Goal: Use online tool/utility: Utilize a website feature to perform a specific function

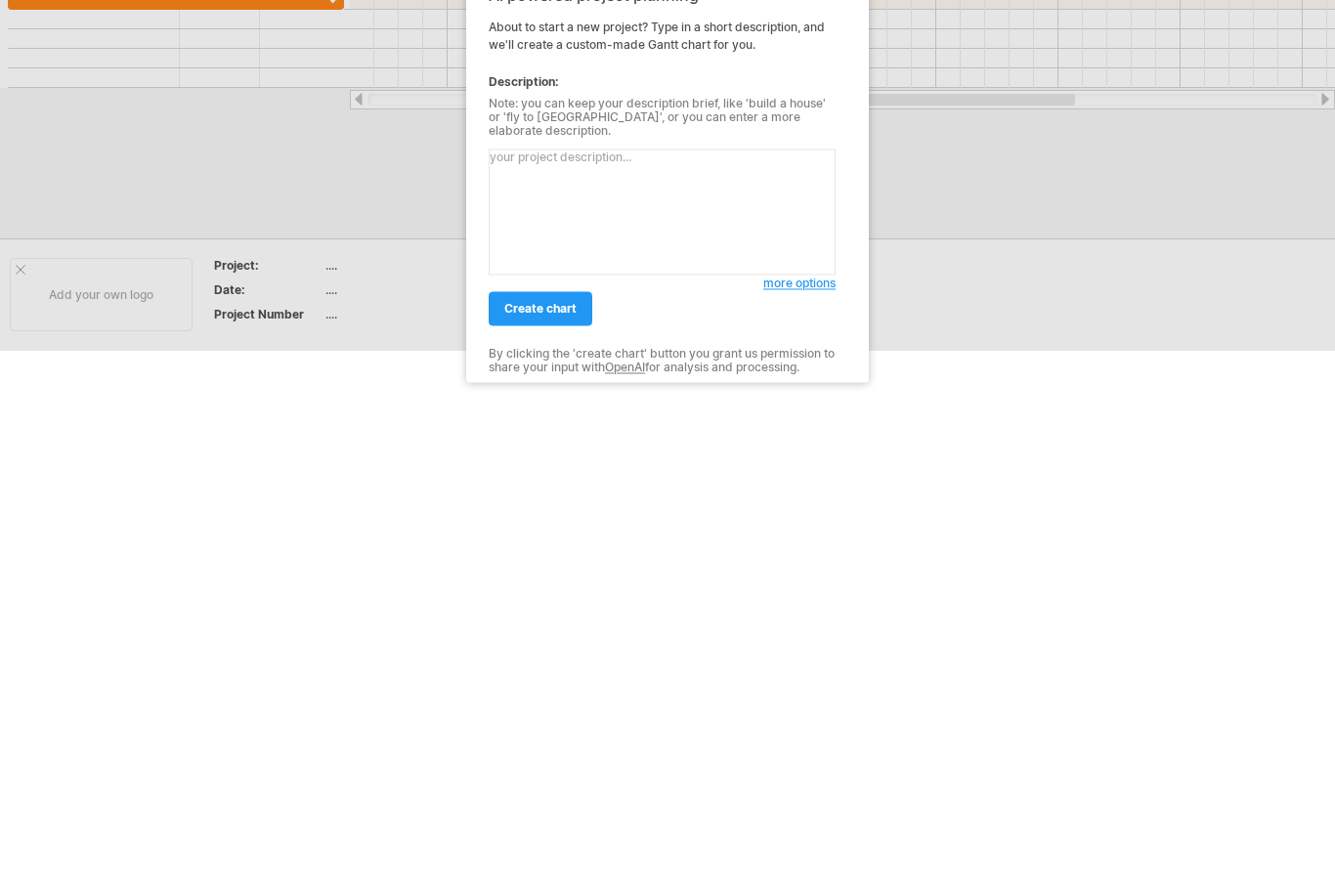
scroll to position [273, 0]
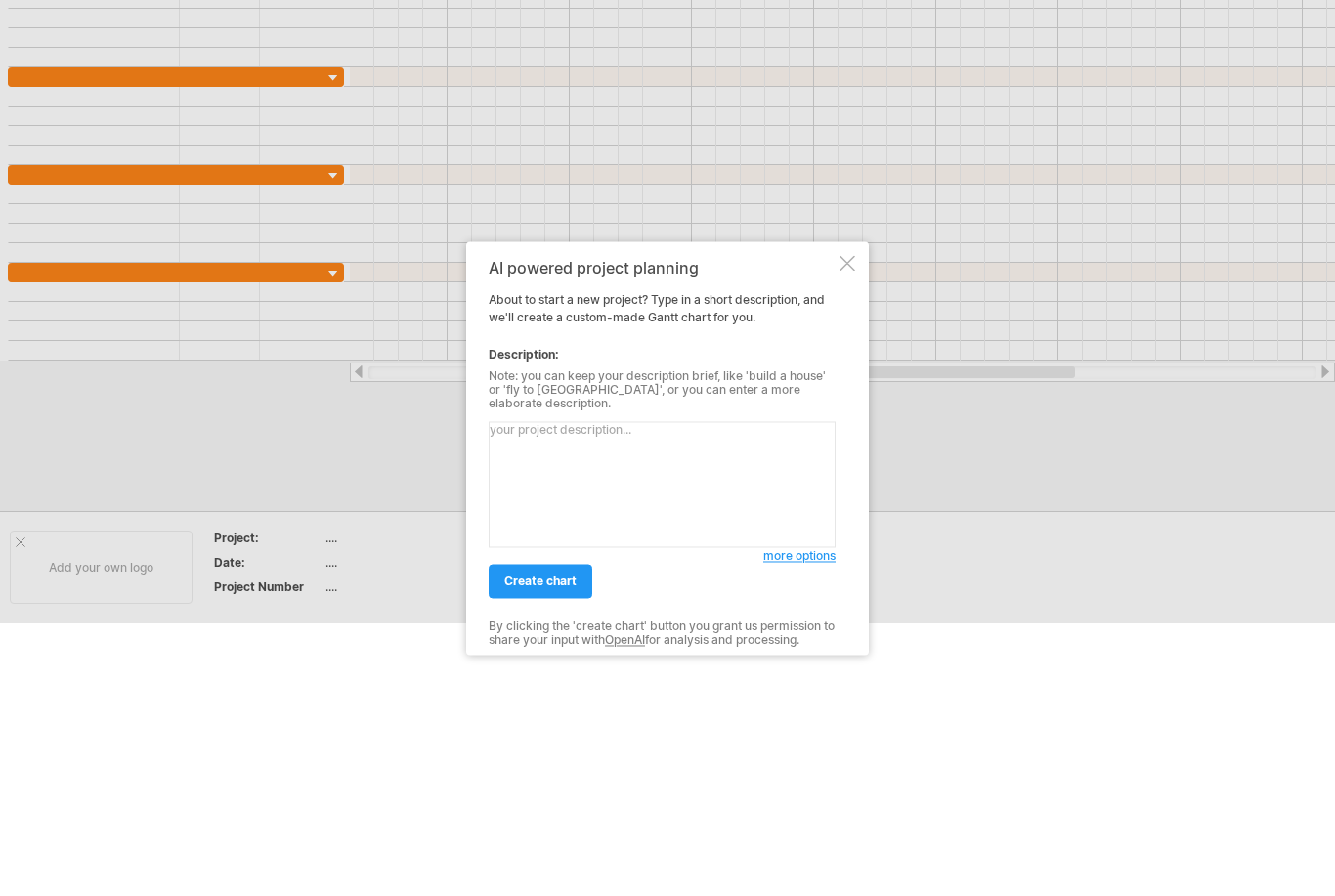
click at [620, 438] on textarea at bounding box center [662, 484] width 347 height 126
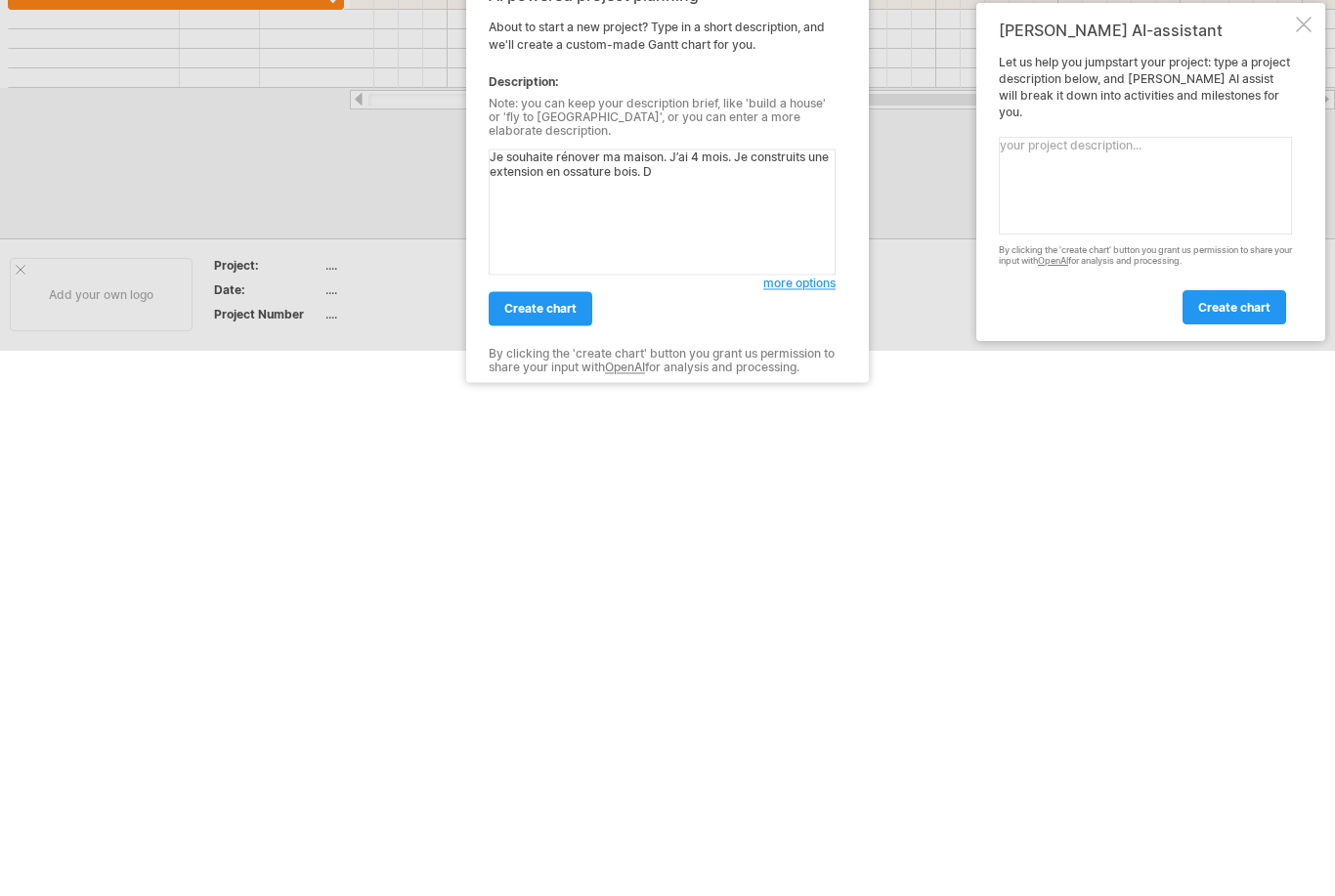
type textarea "Je souhaite rénover ma maison. J’ai 4 mois. Je construits une extension en ossa…"
click at [542, 564] on link "create chart" at bounding box center [541, 581] width 104 height 34
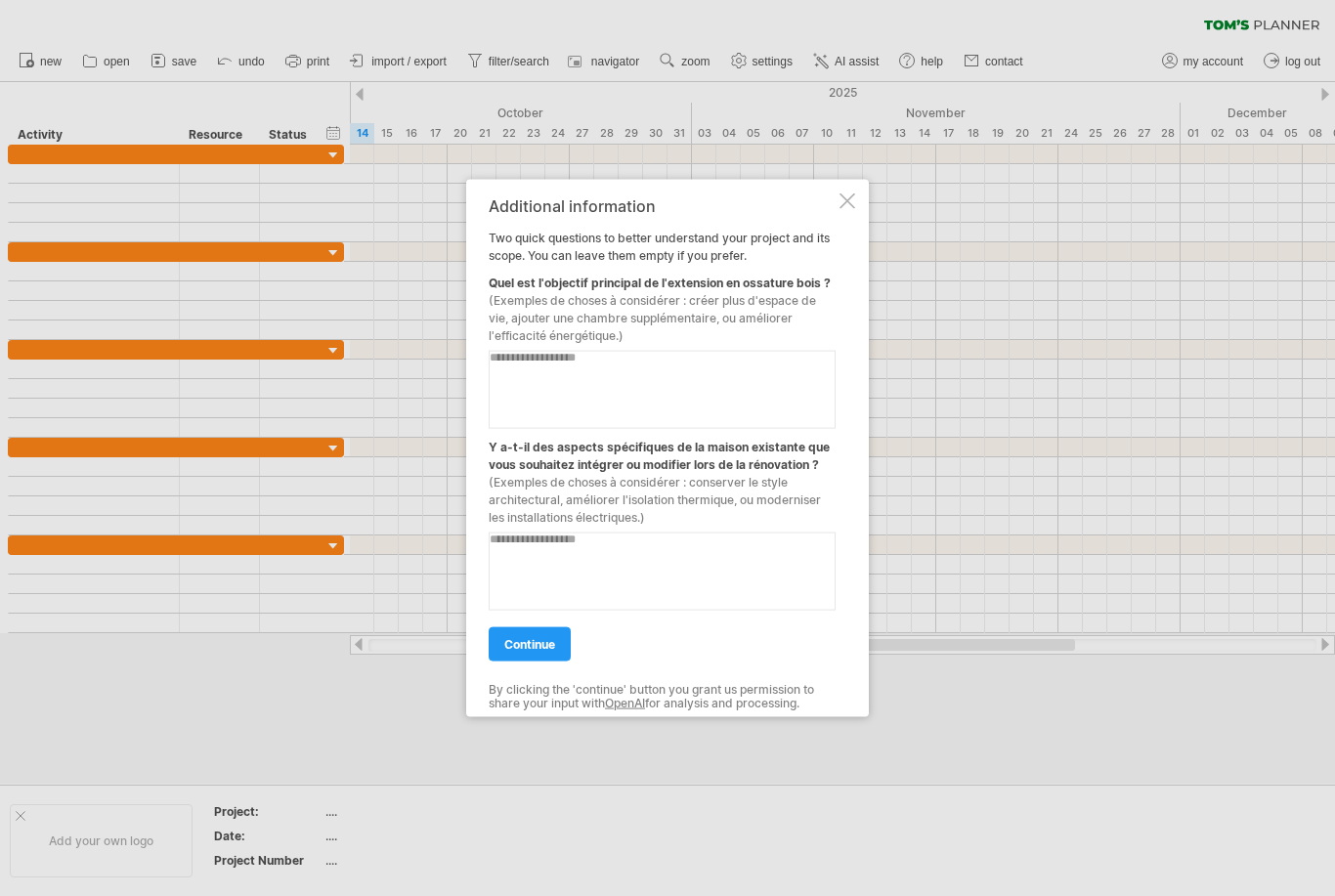
click at [646, 363] on textarea at bounding box center [662, 389] width 347 height 78
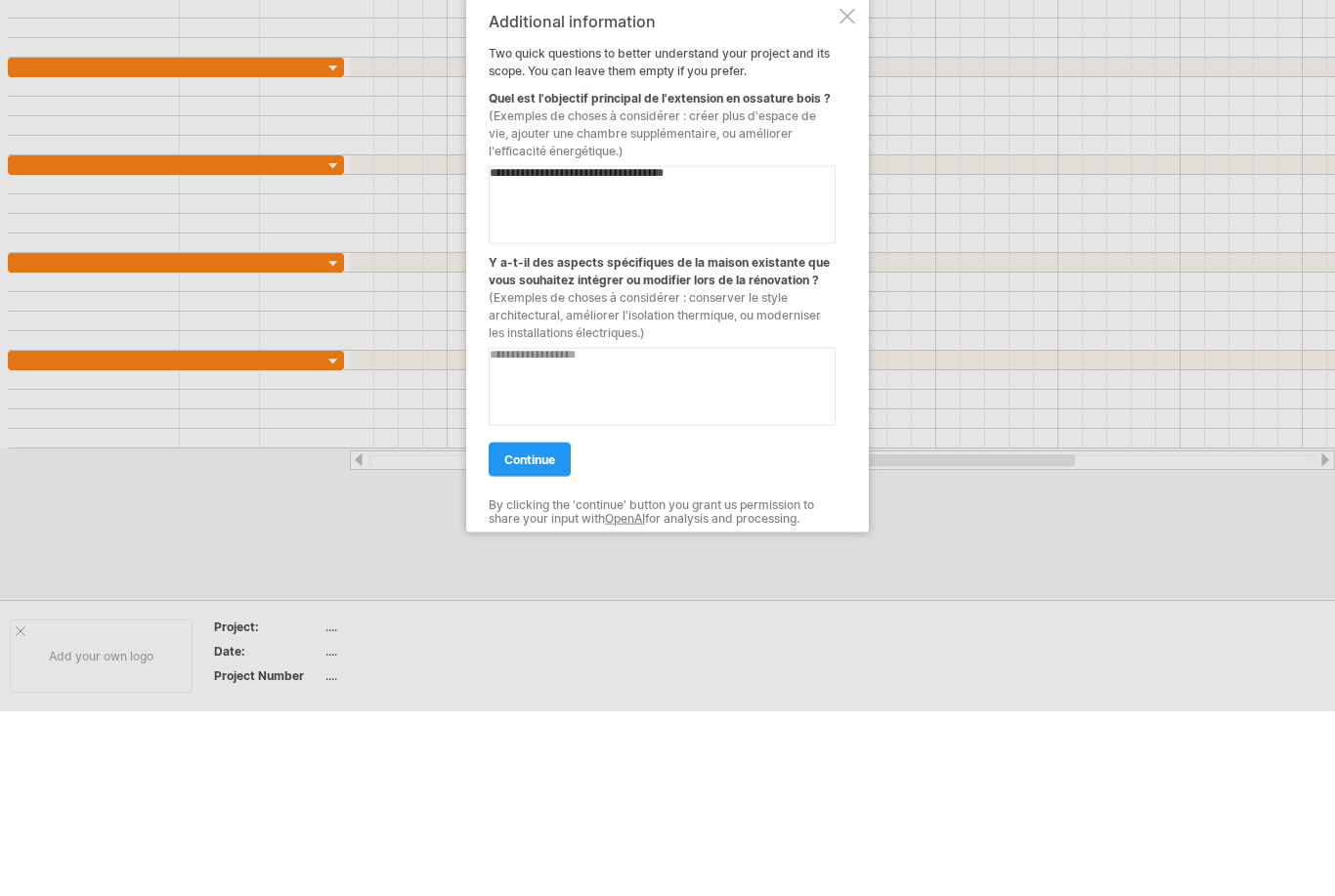
type textarea "**********"
click at [728, 532] on textarea at bounding box center [662, 571] width 347 height 78
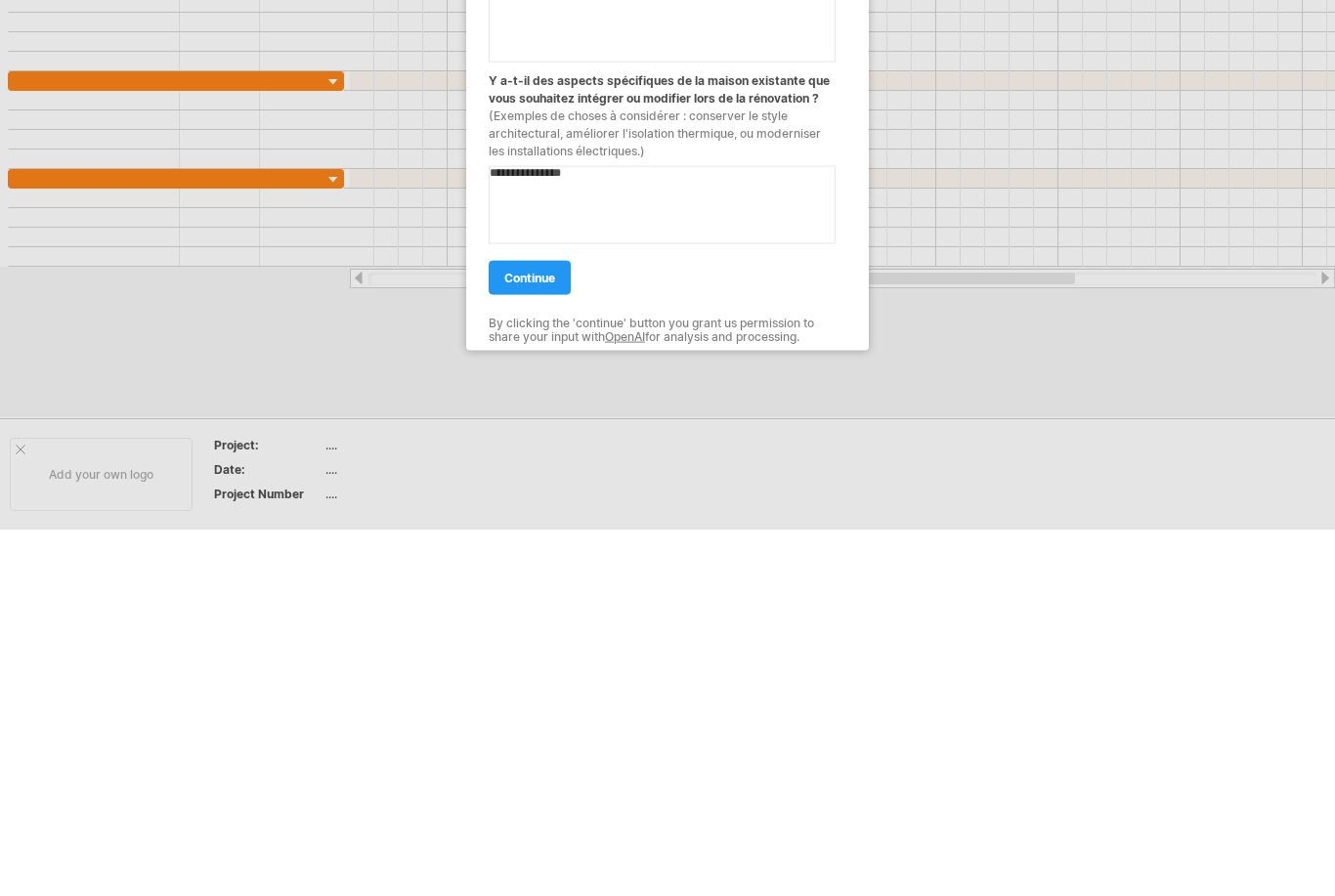
type textarea "**********"
click at [525, 627] on link "continue" at bounding box center [530, 644] width 82 height 34
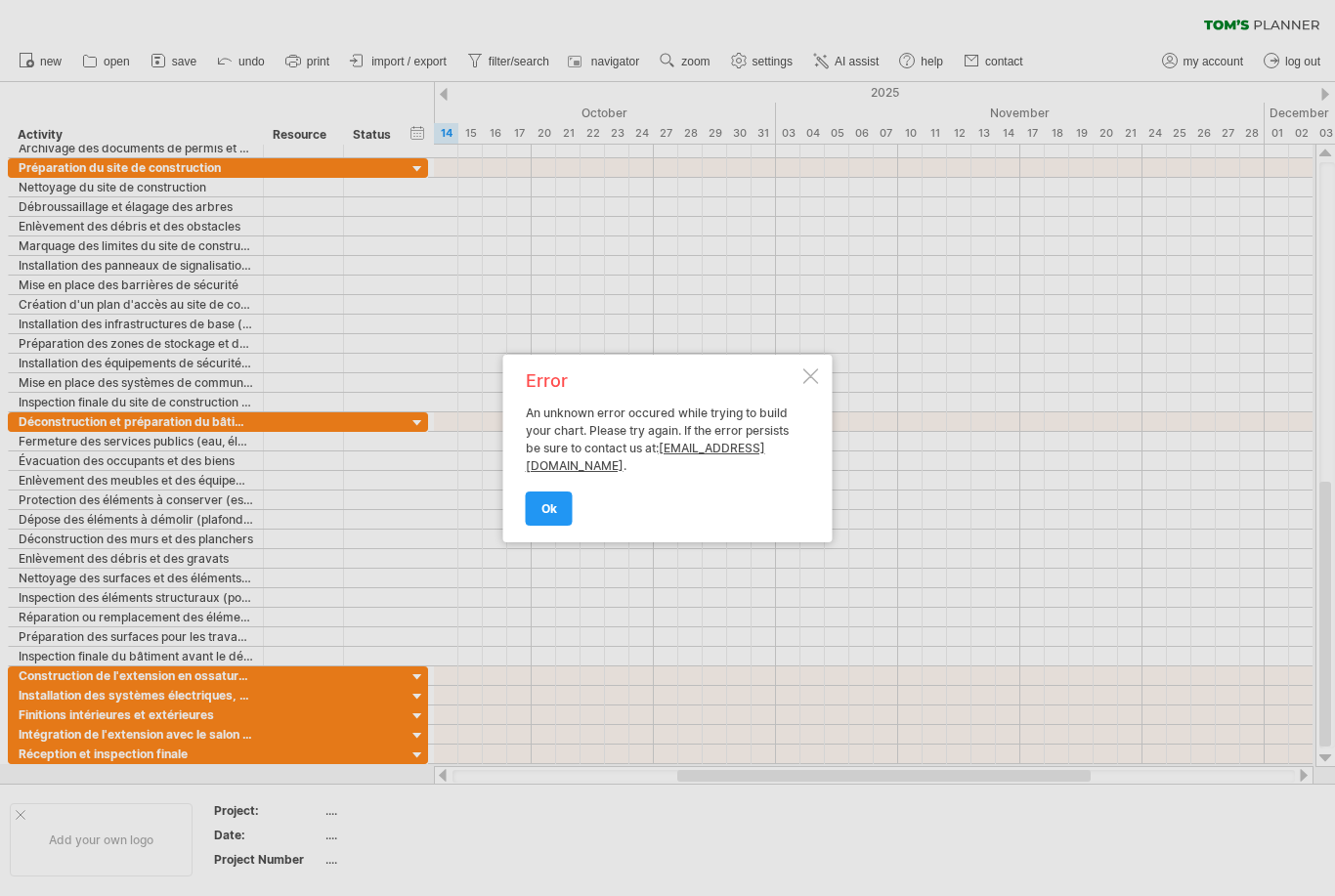
click at [549, 511] on span "ok" at bounding box center [550, 508] width 16 height 15
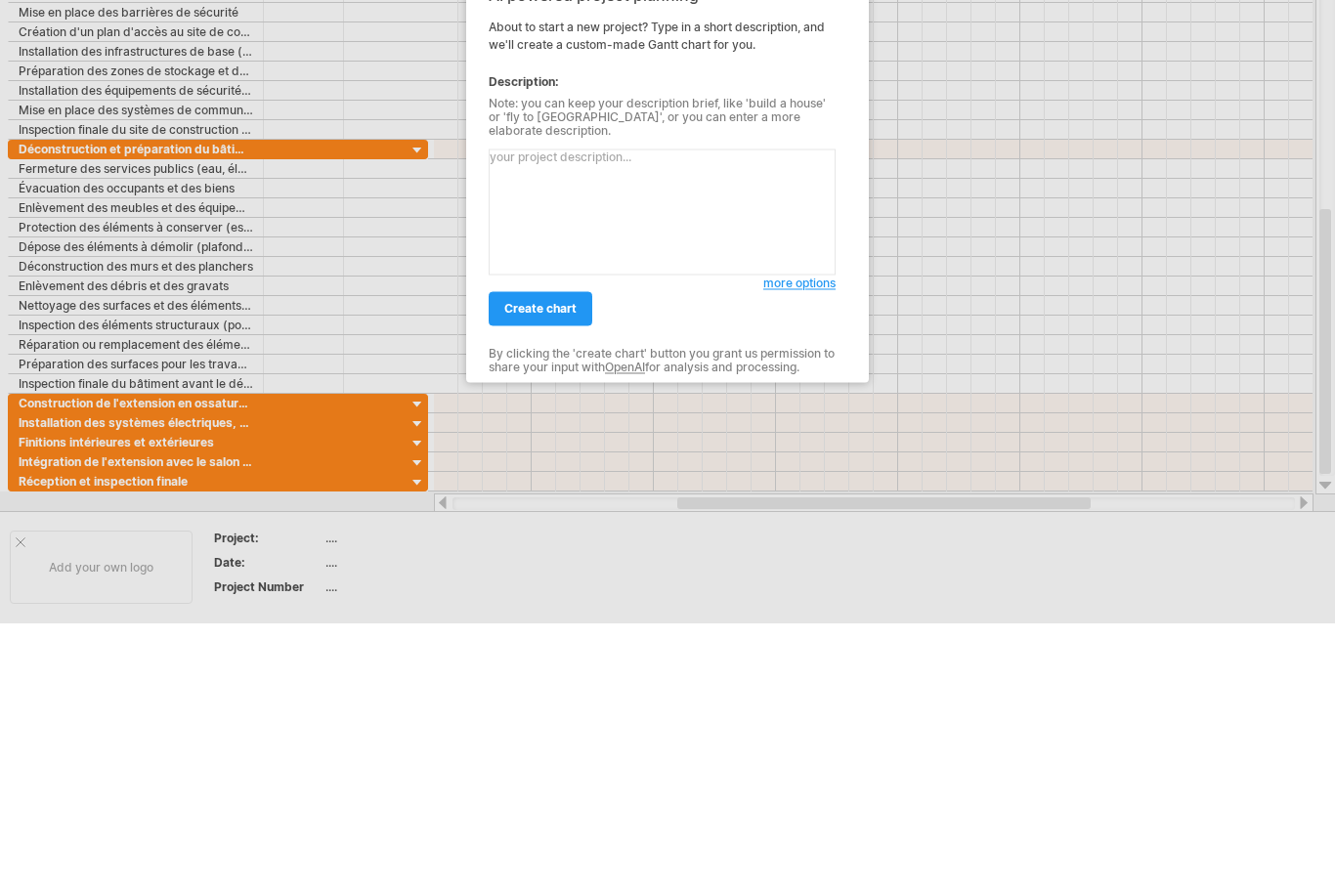
click at [568, 421] on textarea at bounding box center [662, 484] width 347 height 126
type textarea "Je fais une extension de maison. Réception du chantier dans 4 mois. Extension e…"
click at [539, 574] on span "create chart" at bounding box center [540, 581] width 72 height 15
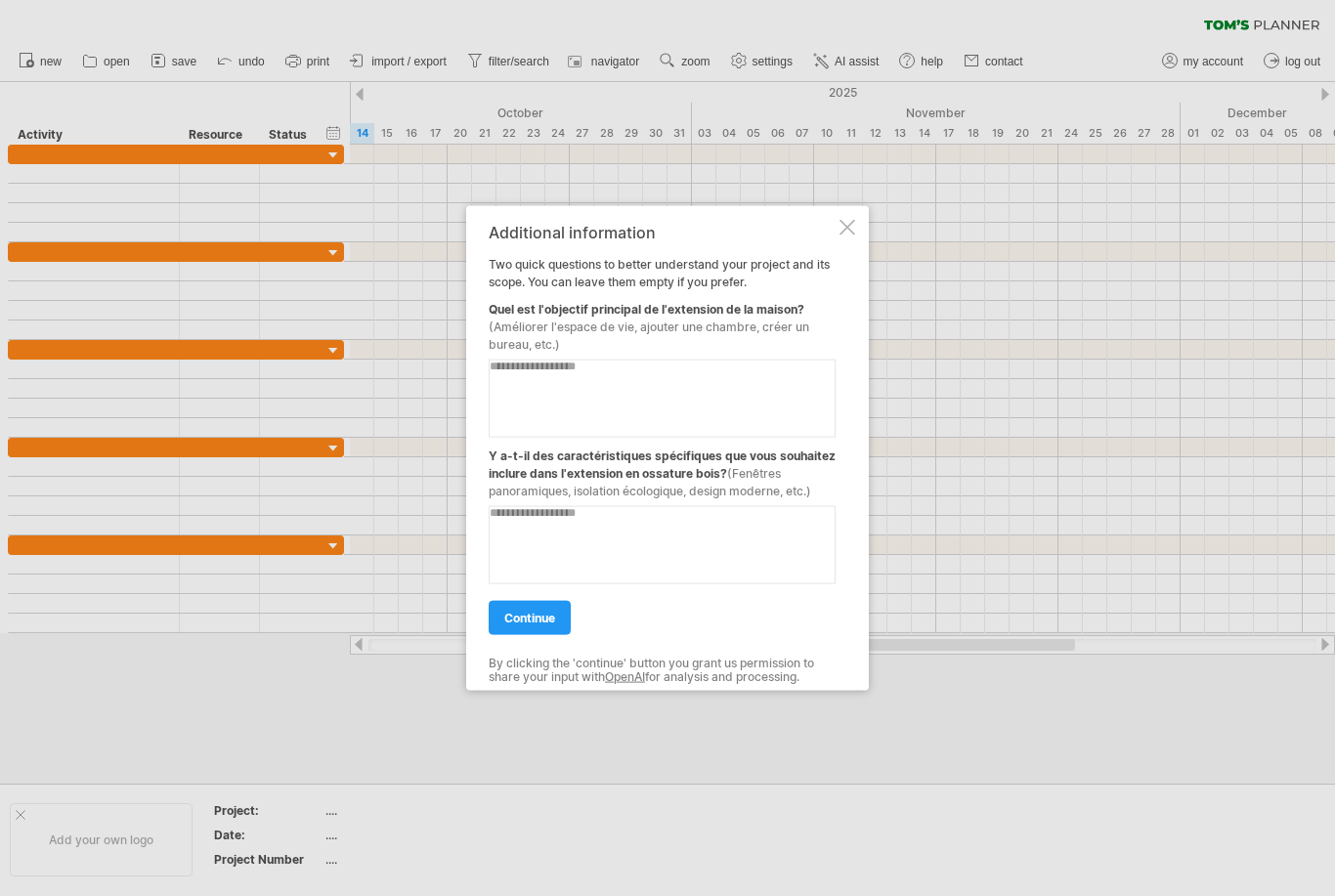
click at [536, 367] on textarea at bounding box center [662, 398] width 347 height 78
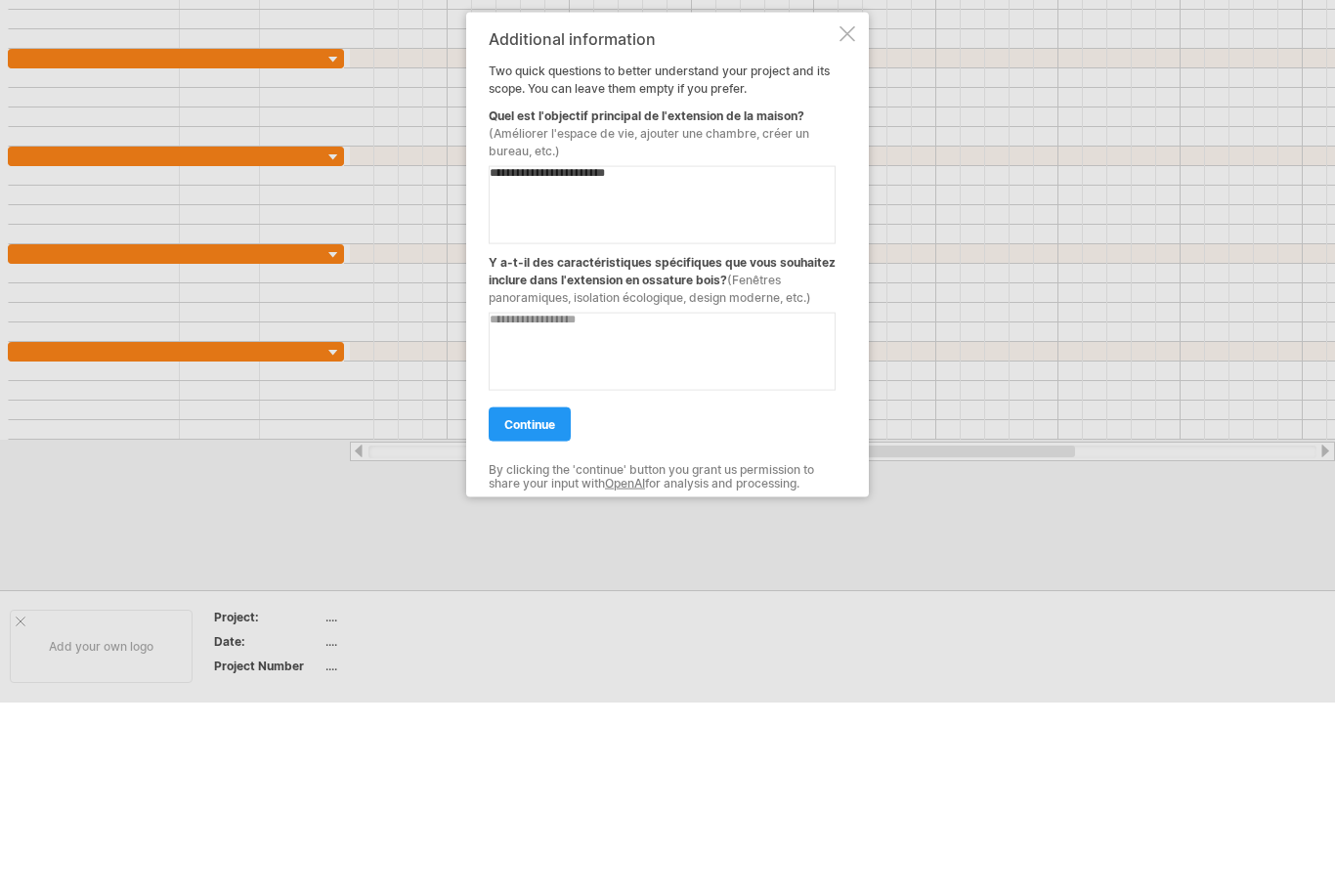
type textarea "**********"
click at [710, 505] on textarea at bounding box center [662, 544] width 347 height 78
type textarea "**********"
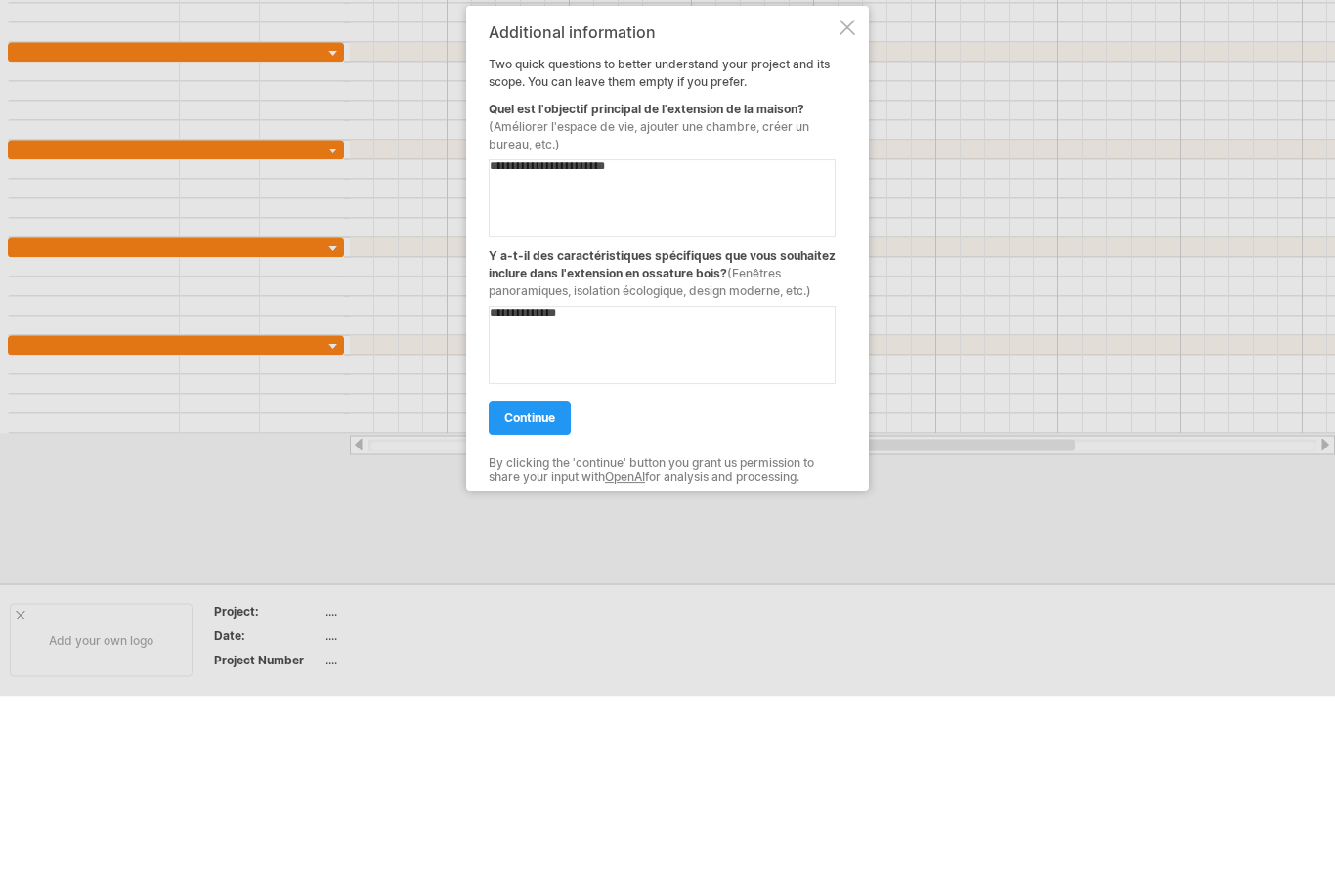
click at [546, 600] on link "continue" at bounding box center [530, 617] width 82 height 34
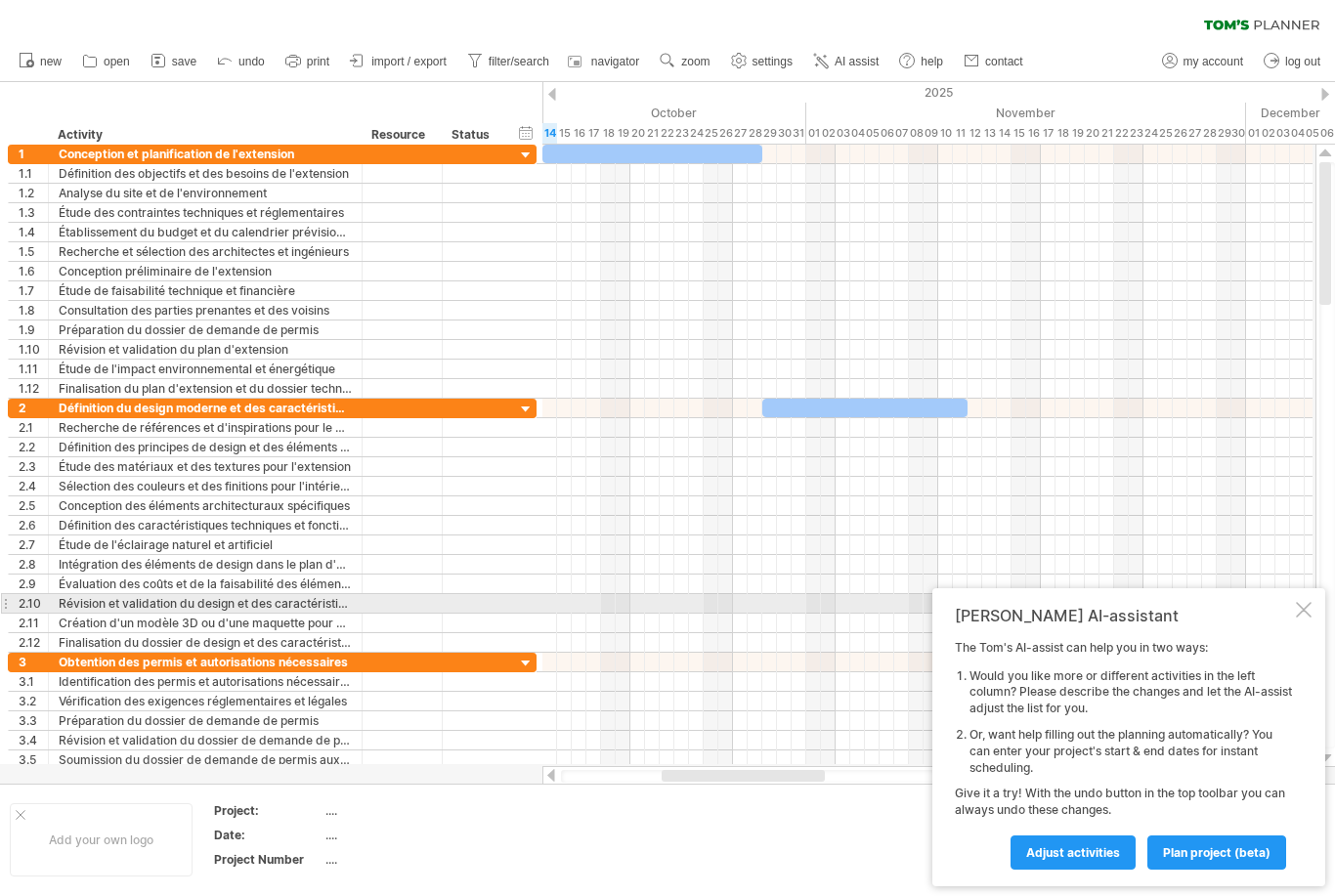
click at [1308, 607] on div at bounding box center [1304, 610] width 16 height 16
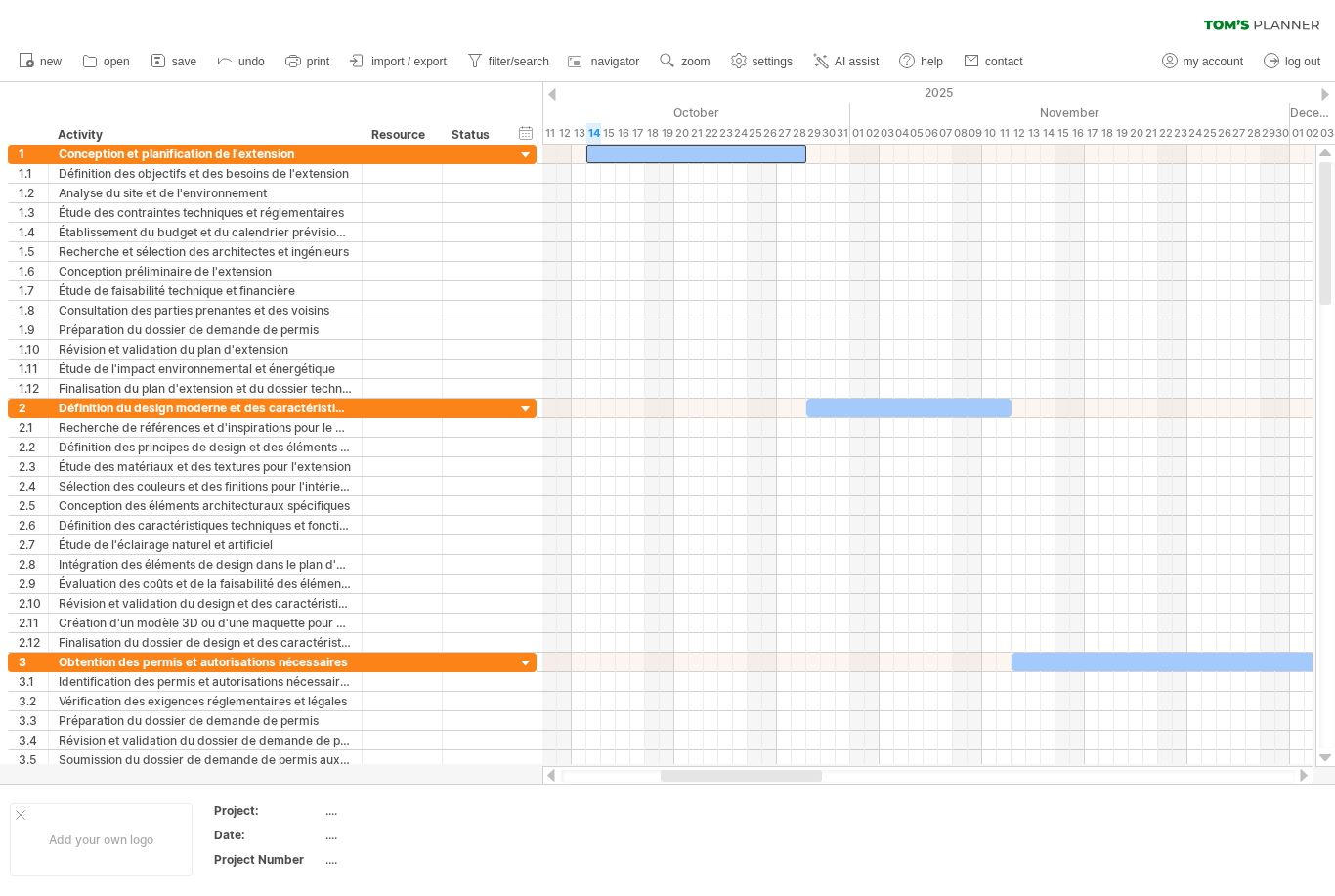
click at [694, 158] on div at bounding box center [696, 154] width 220 height 19
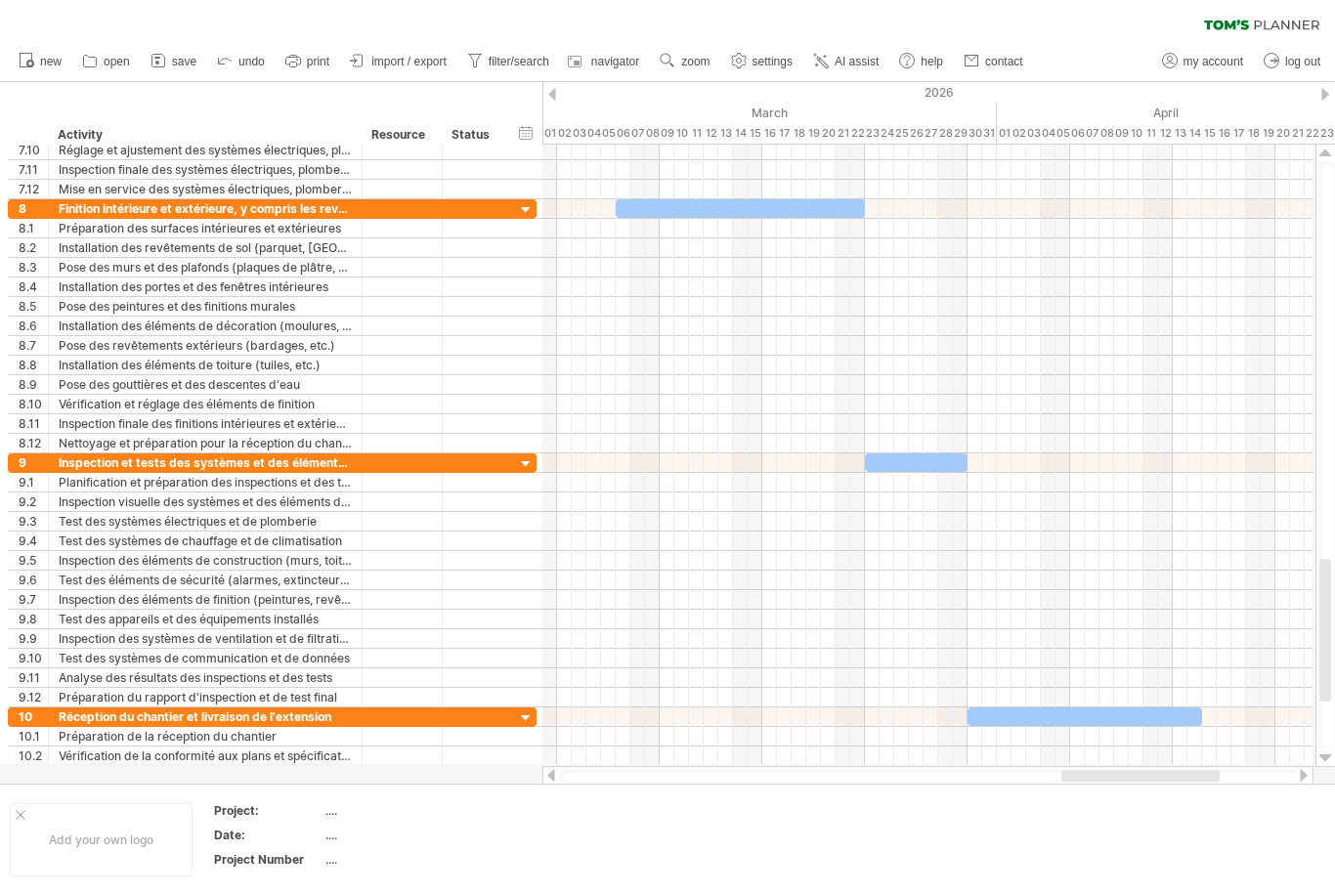
click at [865, 41] on ul "new open" at bounding box center [520, 61] width 1022 height 41
click at [859, 49] on link "AI assist" at bounding box center [846, 61] width 76 height 25
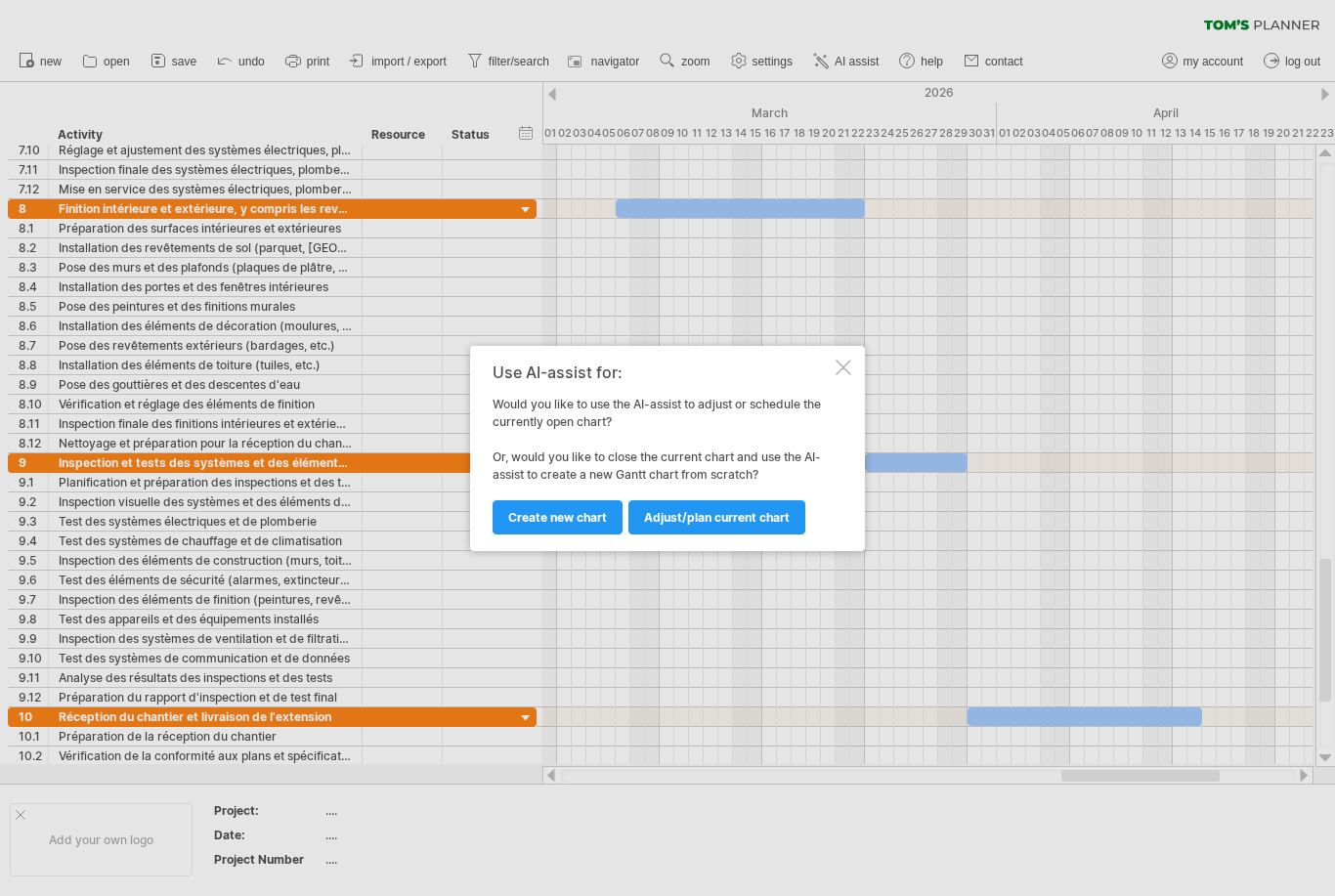
click at [731, 516] on span "Adjust/plan current chart" at bounding box center [717, 517] width 146 height 15
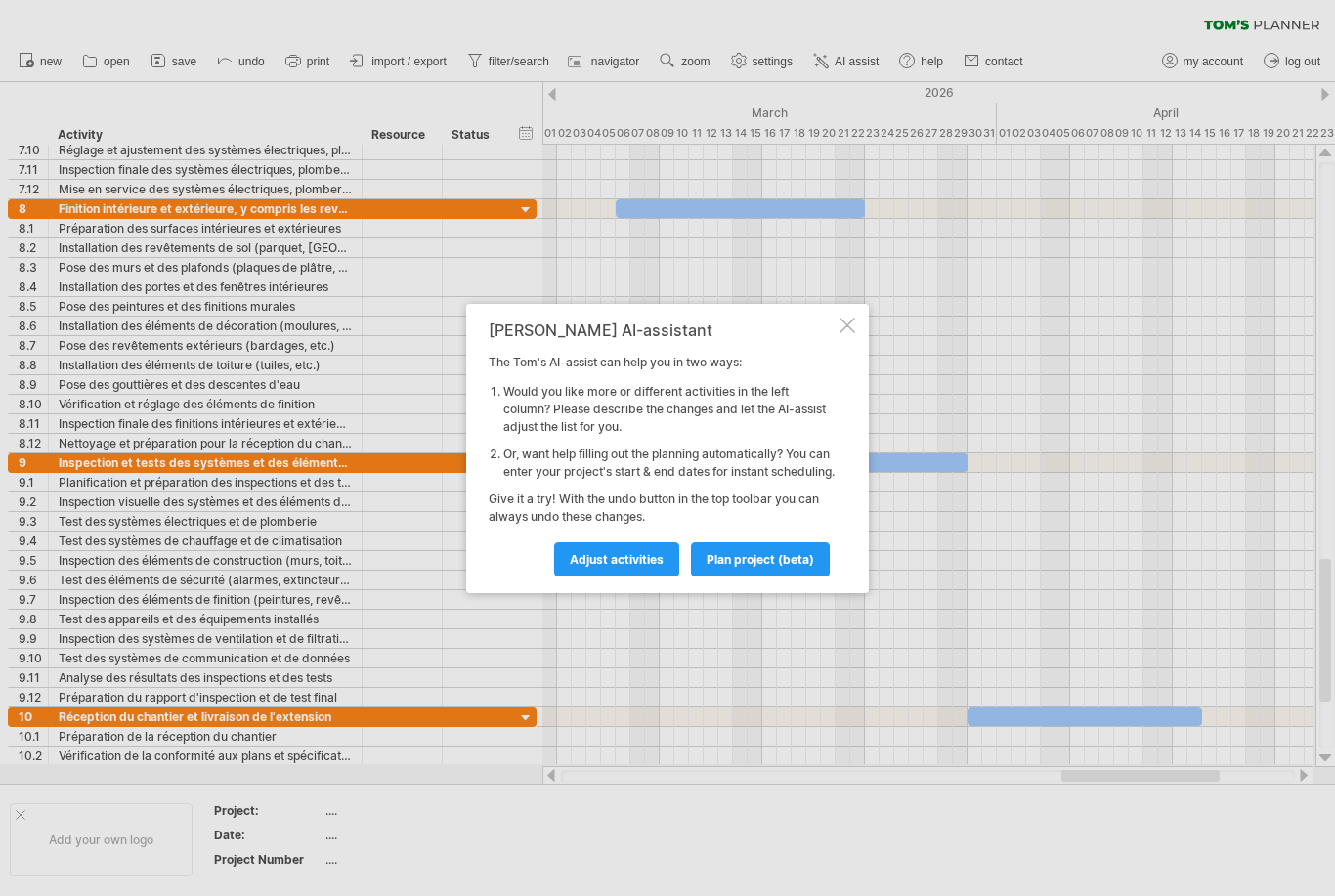
click at [777, 562] on span "plan project (beta)" at bounding box center [761, 559] width 108 height 15
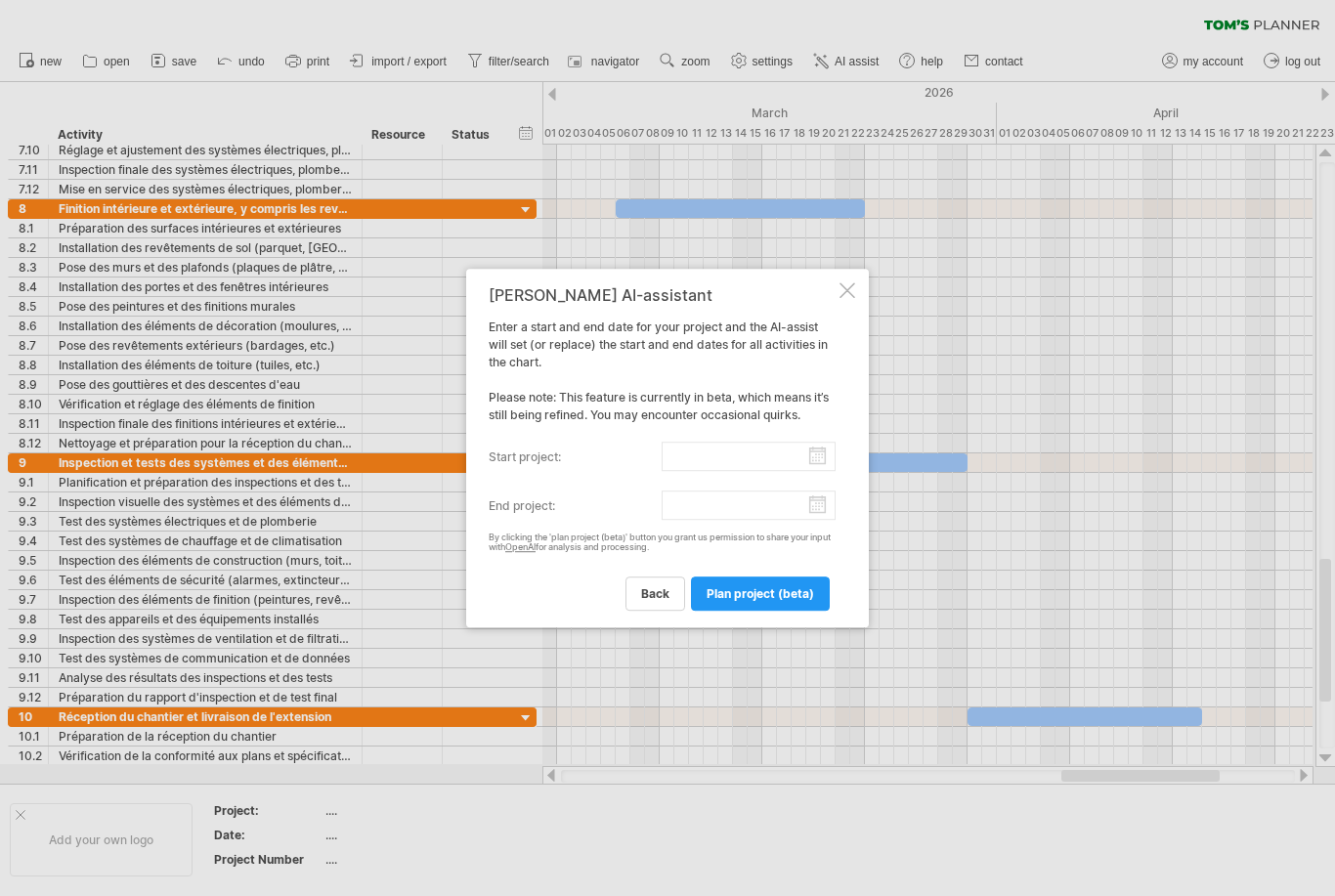
click at [647, 609] on link "back" at bounding box center [656, 594] width 60 height 34
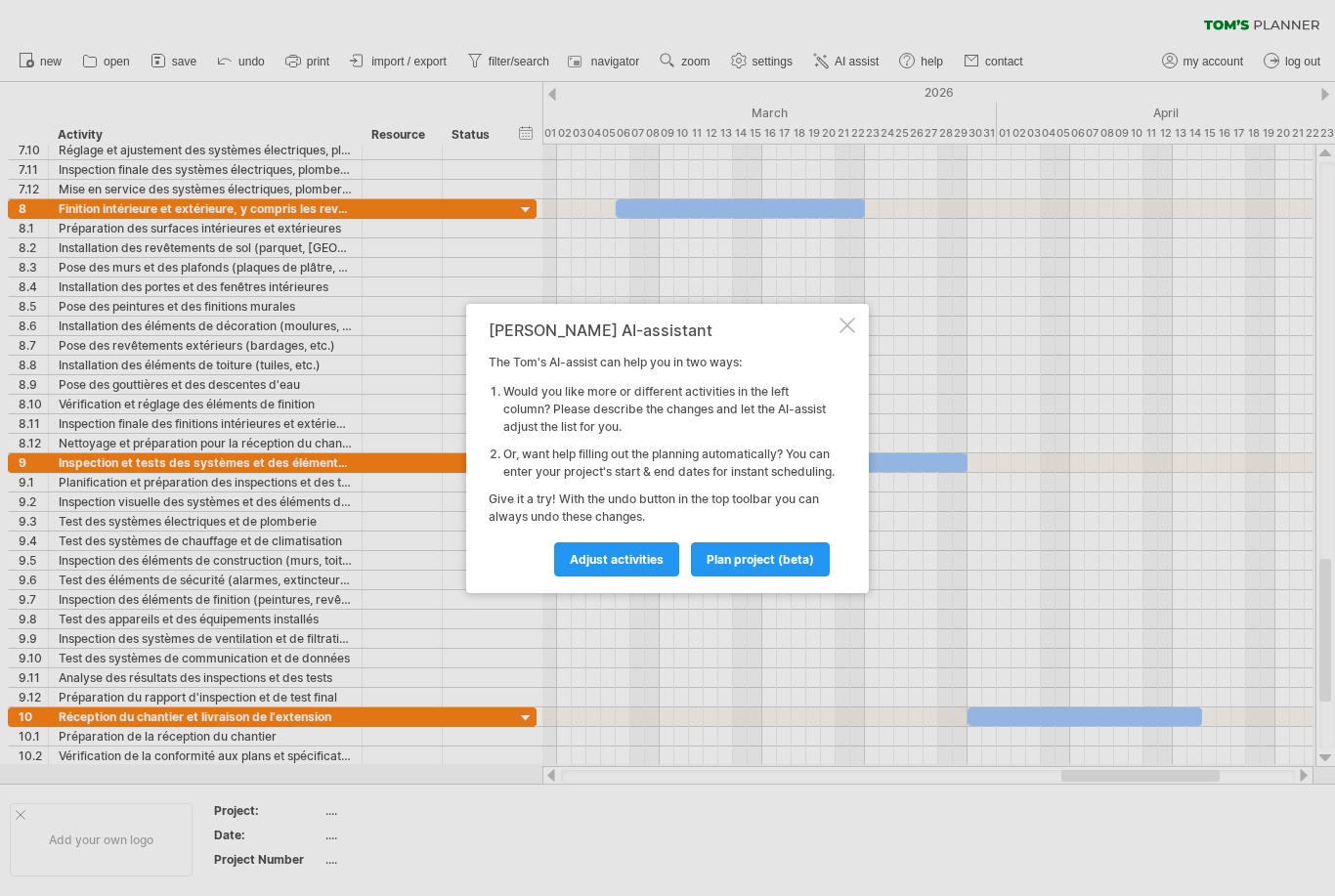
click at [653, 567] on span "Adjust activities" at bounding box center [617, 559] width 94 height 15
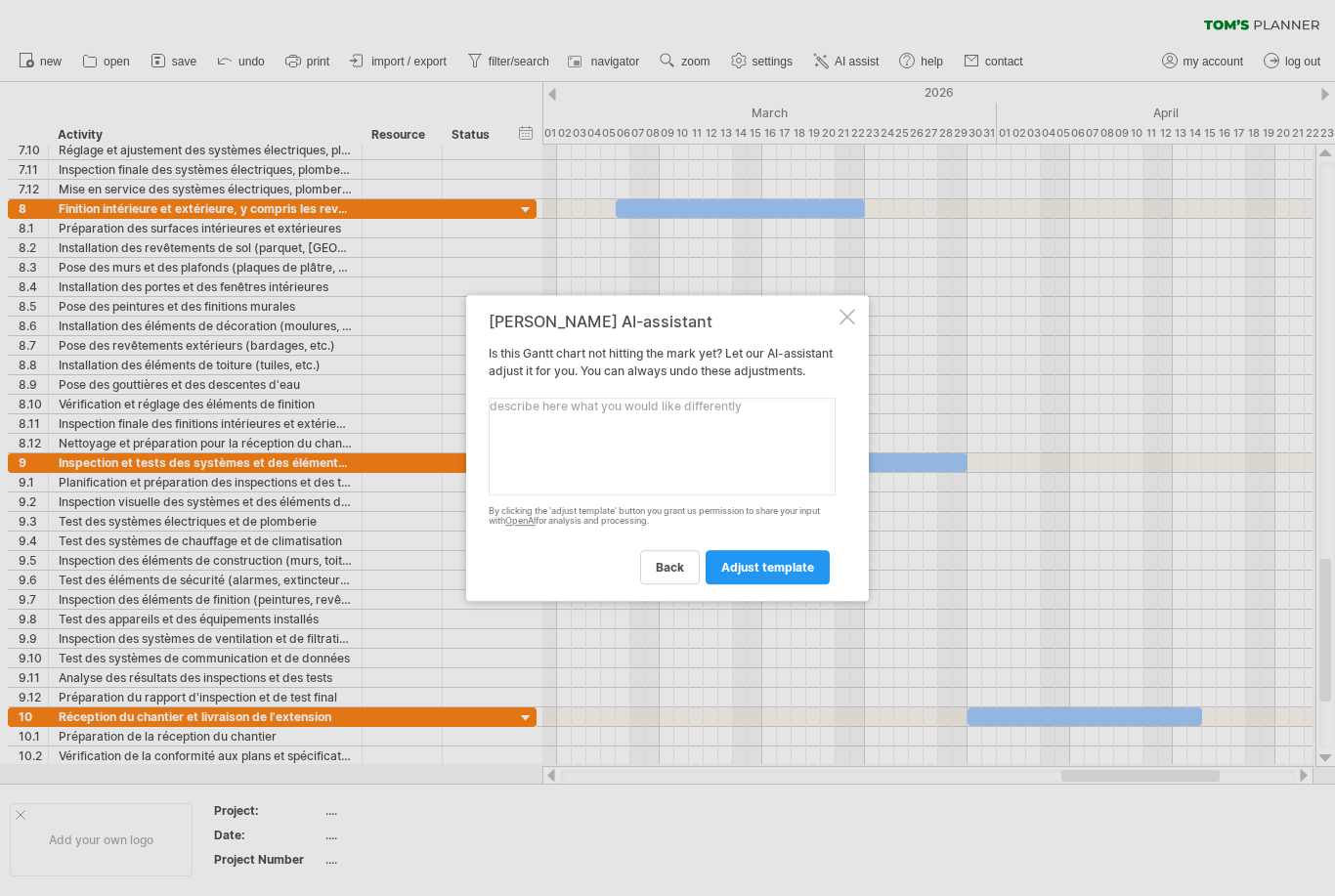
click at [761, 464] on textarea at bounding box center [662, 447] width 347 height 98
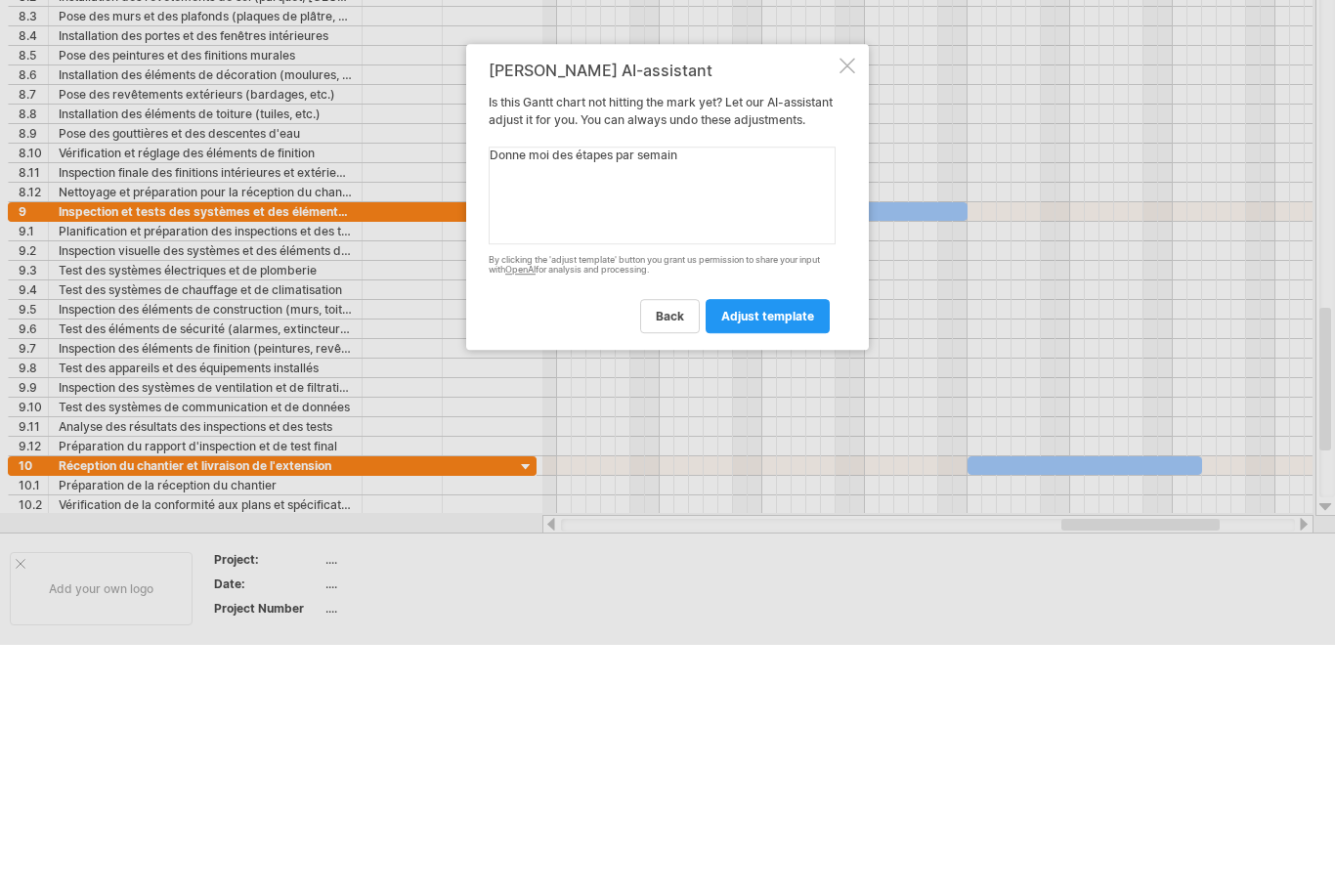
type textarea "Donne moi des étapes par semaine"
click at [793, 560] on span "adjust template" at bounding box center [767, 567] width 93 height 15
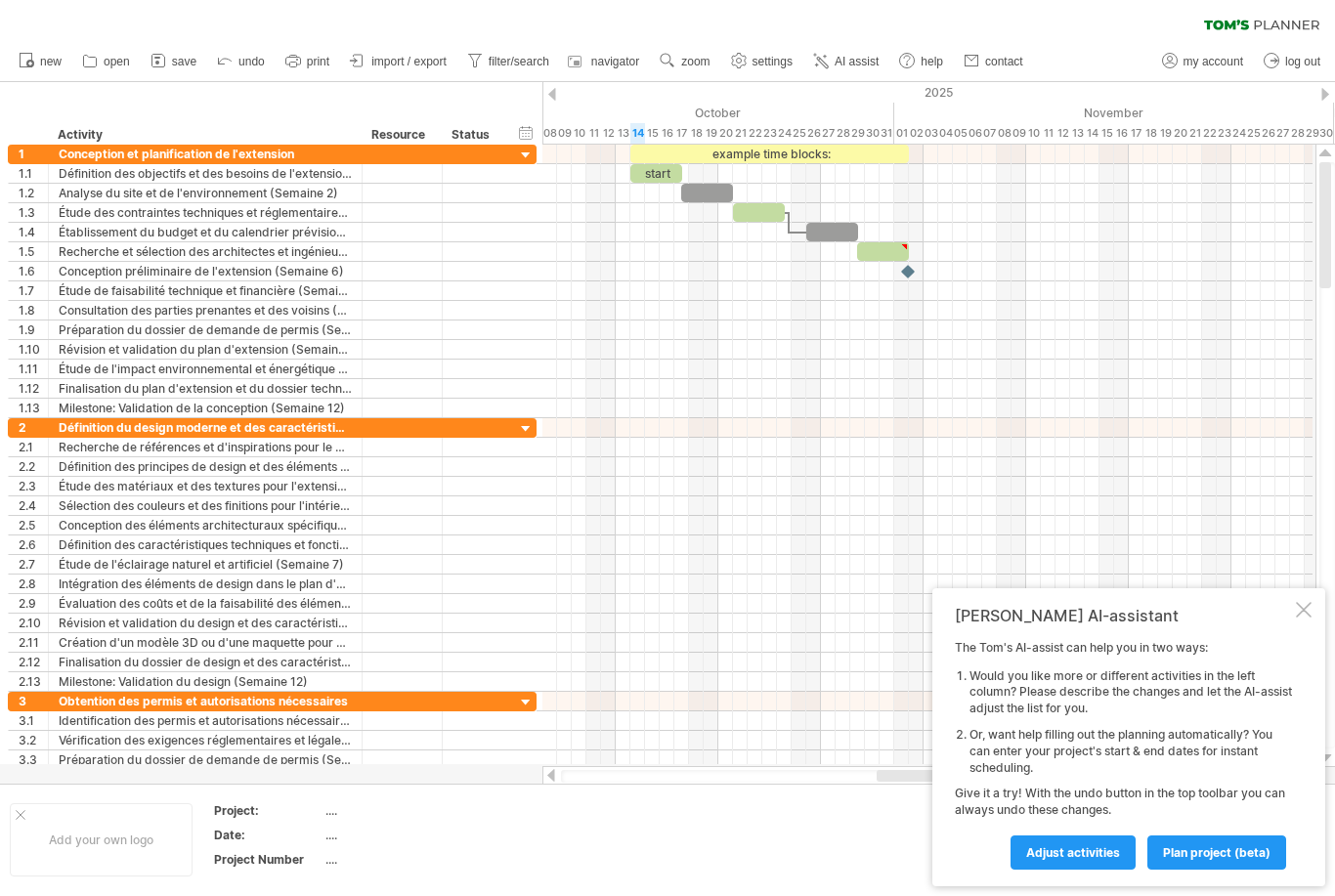
click at [235, 57] on icon at bounding box center [225, 60] width 20 height 20
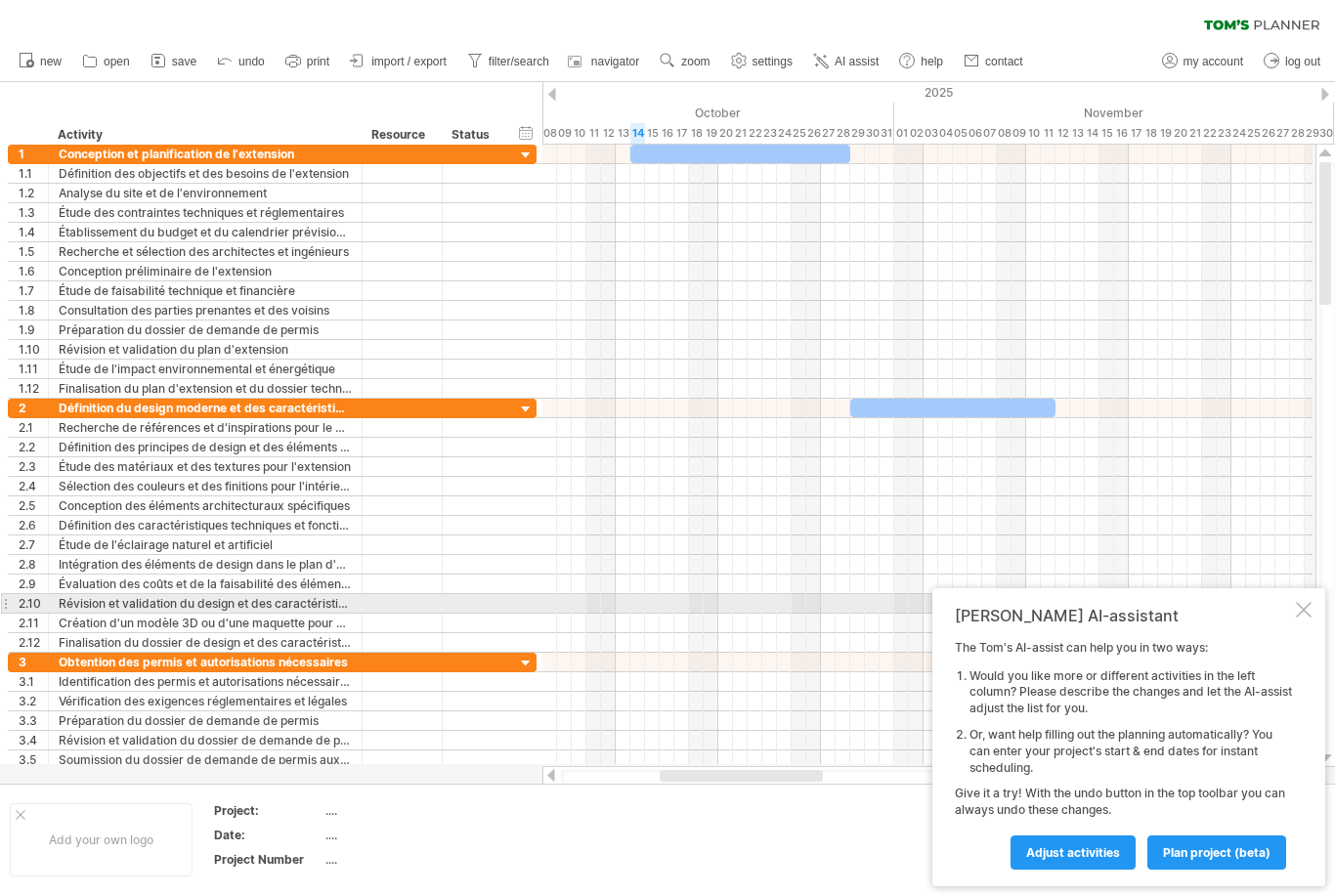
click at [1307, 609] on div at bounding box center [1304, 610] width 16 height 16
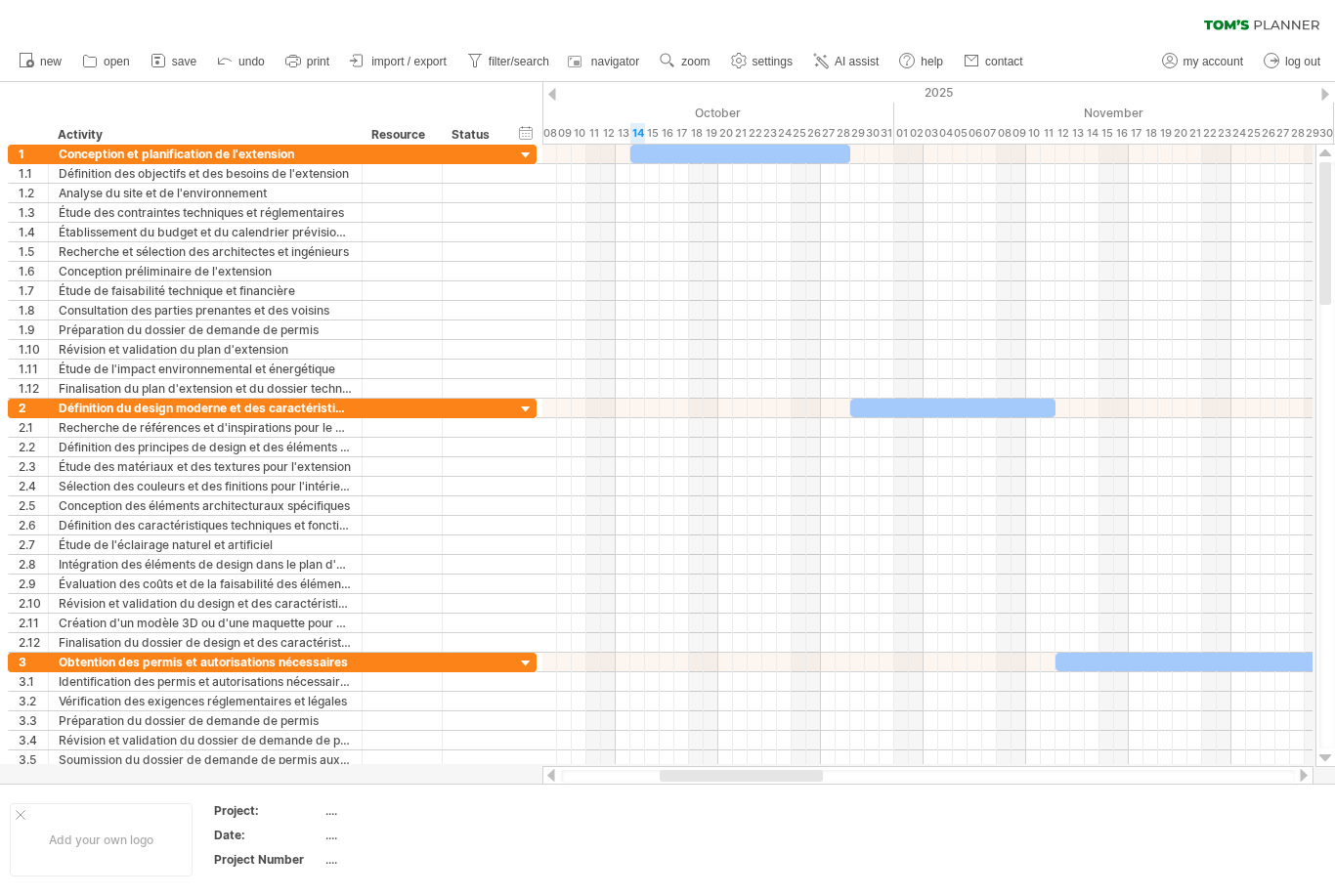
click at [414, 58] on span "import / export" at bounding box center [408, 62] width 75 height 14
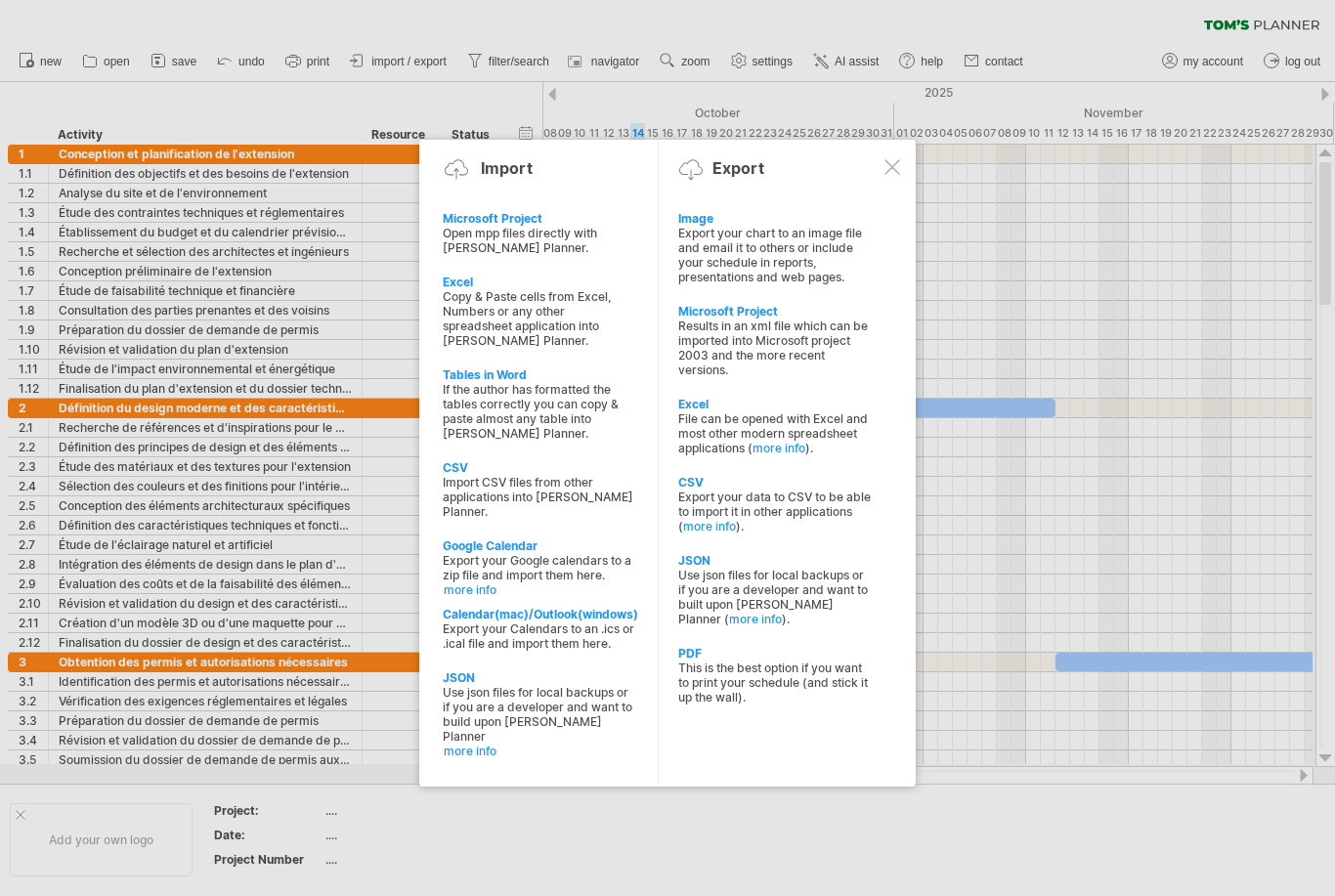
click at [724, 241] on div "Export your chart to an image file and email it to others or include your sched…" at bounding box center [775, 255] width 194 height 59
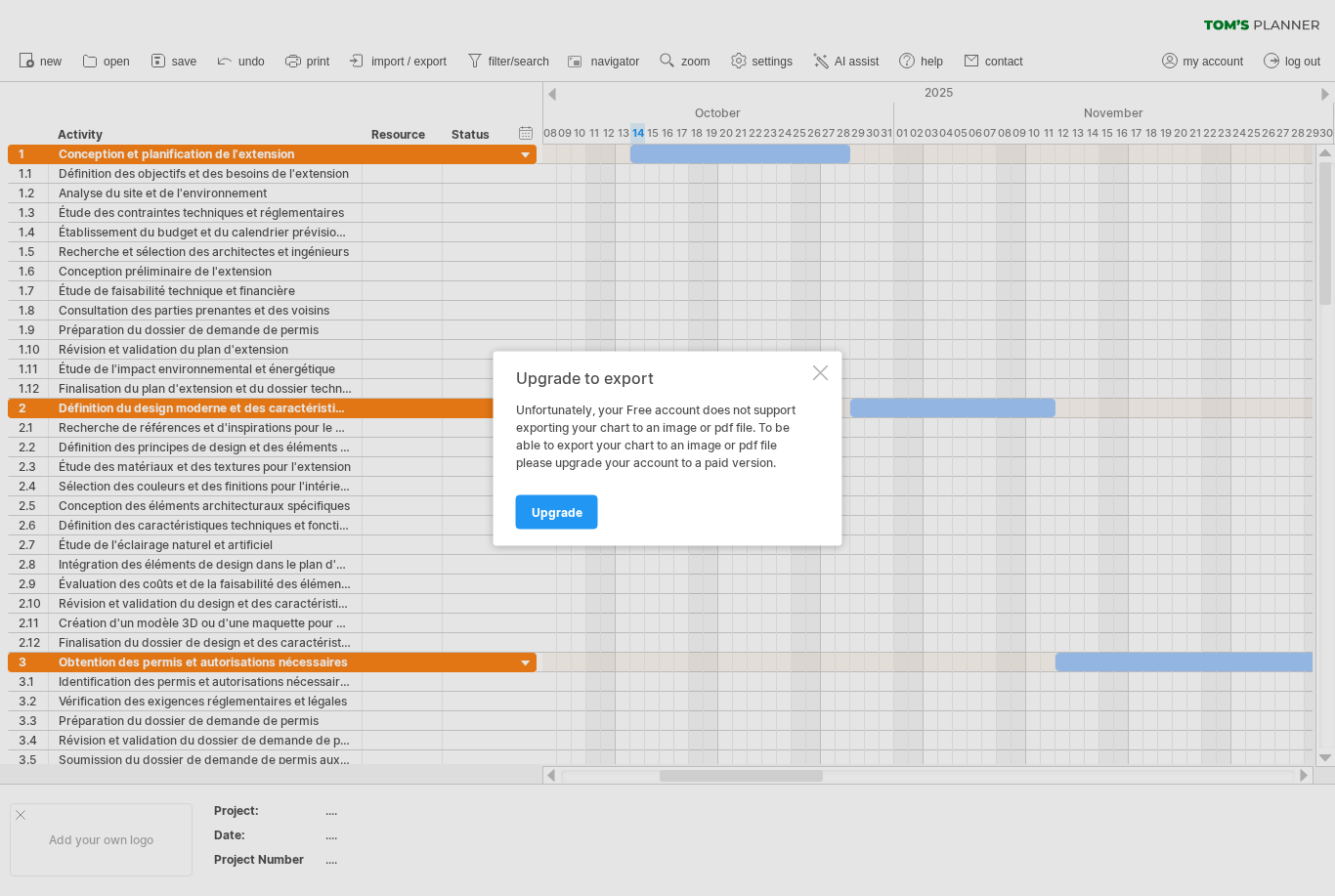
click at [817, 372] on div at bounding box center [821, 373] width 16 height 16
